Goal: Find specific page/section

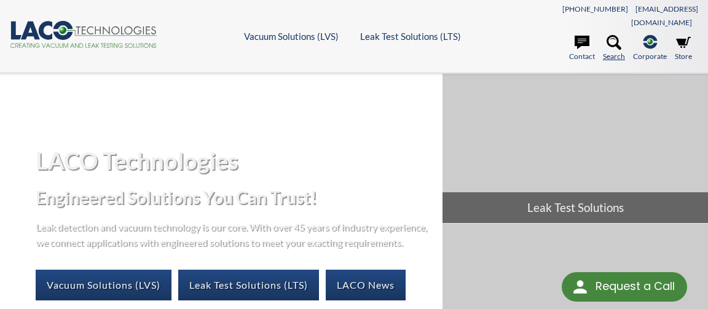
click at [621, 35] on icon at bounding box center [613, 42] width 15 height 15
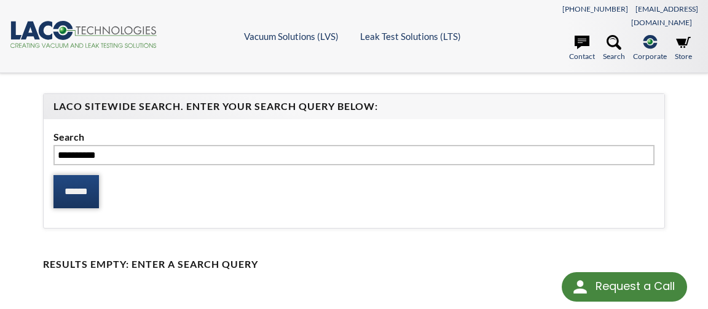
type input "*********"
click at [75, 175] on input "******" at bounding box center [75, 191] width 45 height 33
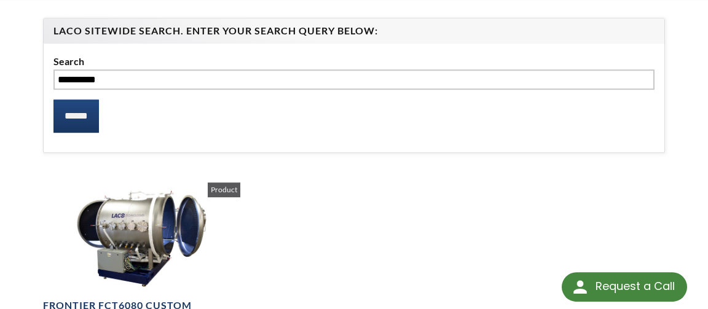
scroll to position [159, 0]
